Goal: Information Seeking & Learning: Check status

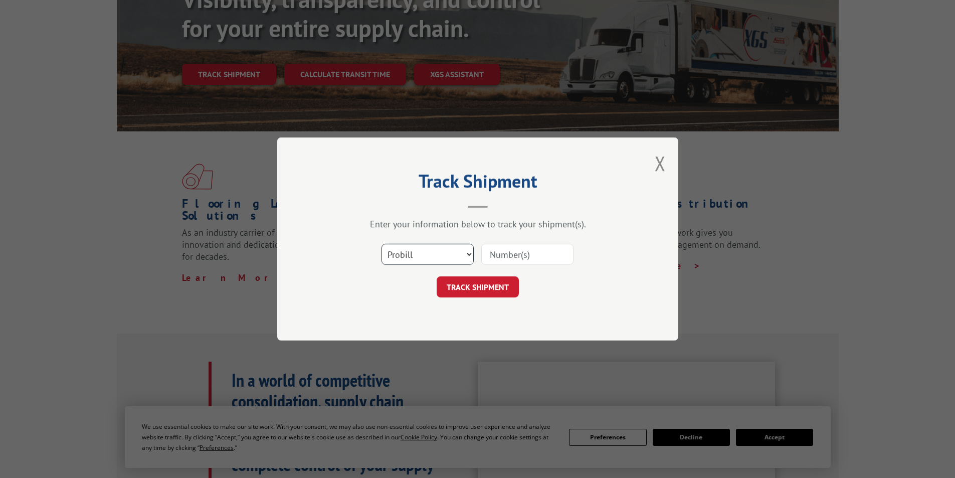
scroll to position [150, 0]
click at [514, 253] on input at bounding box center [527, 254] width 92 height 21
click at [507, 252] on input at bounding box center [527, 254] width 92 height 21
paste input "17617699"
type input "17617699"
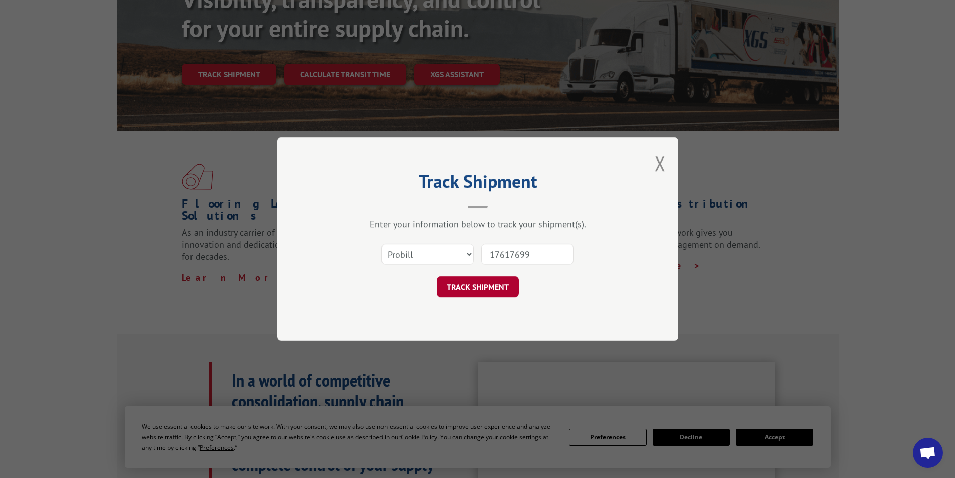
click at [502, 281] on button "TRACK SHIPMENT" at bounding box center [478, 286] width 82 height 21
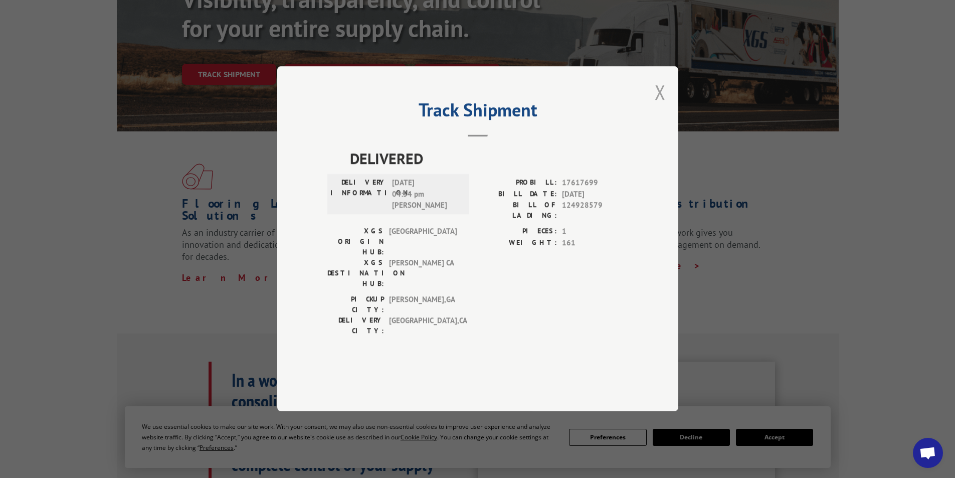
click at [662, 105] on button "Close modal" at bounding box center [660, 92] width 11 height 27
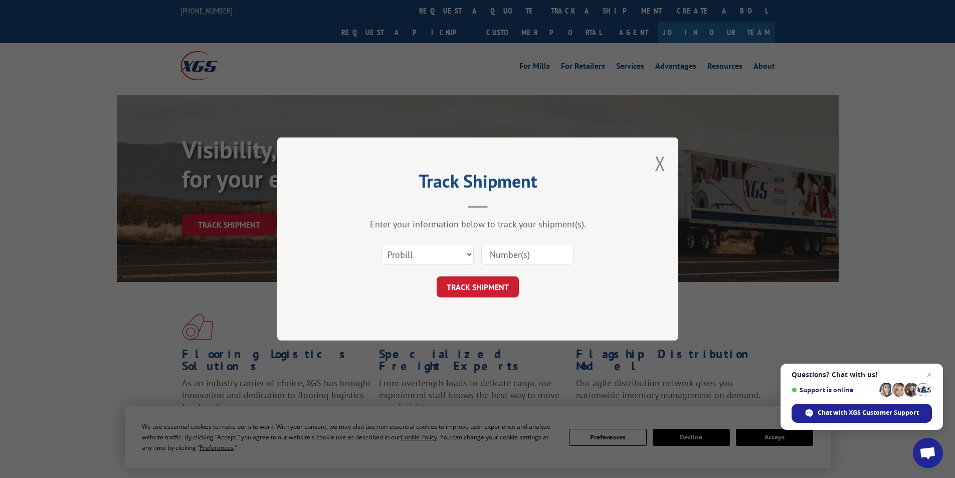
click at [509, 254] on input at bounding box center [527, 254] width 92 height 21
type input "17617699"
click at [470, 285] on button "TRACK SHIPMENT" at bounding box center [478, 286] width 82 height 21
